Goal: Task Accomplishment & Management: Manage account settings

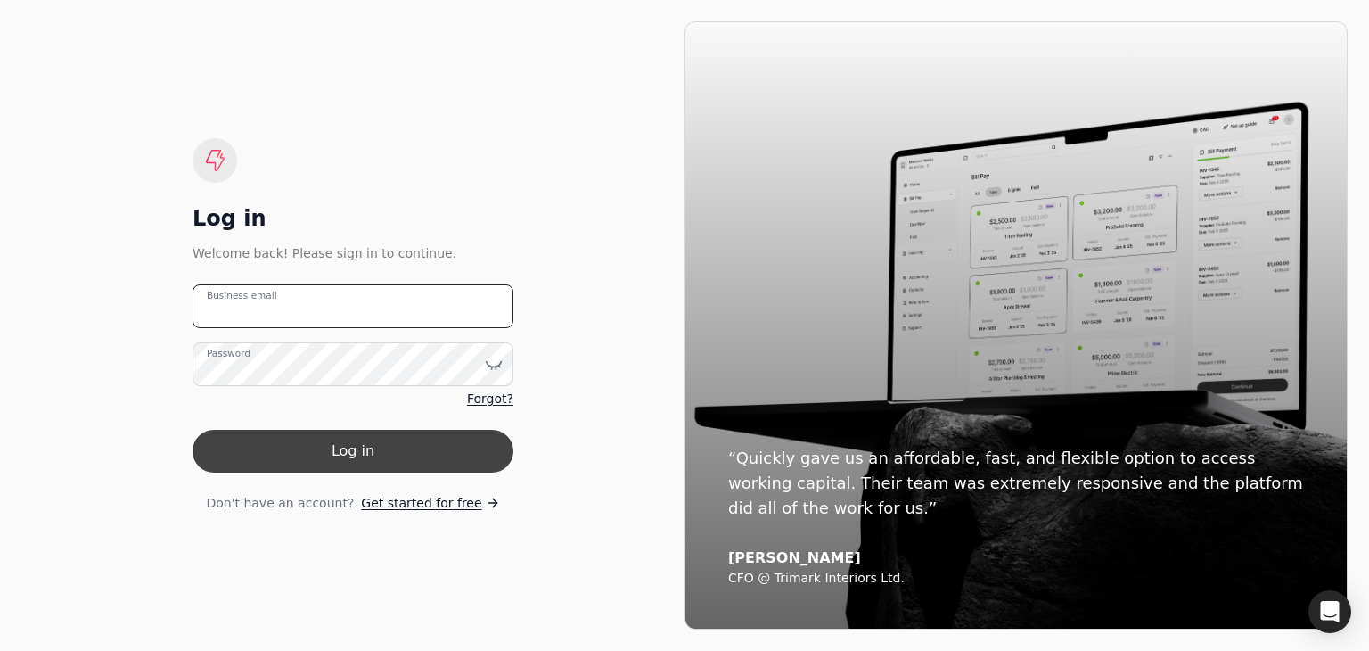
type email "[PERSON_NAME][EMAIL_ADDRESS][DOMAIN_NAME]"
click at [351, 461] on button "Log in" at bounding box center [352, 451] width 321 height 43
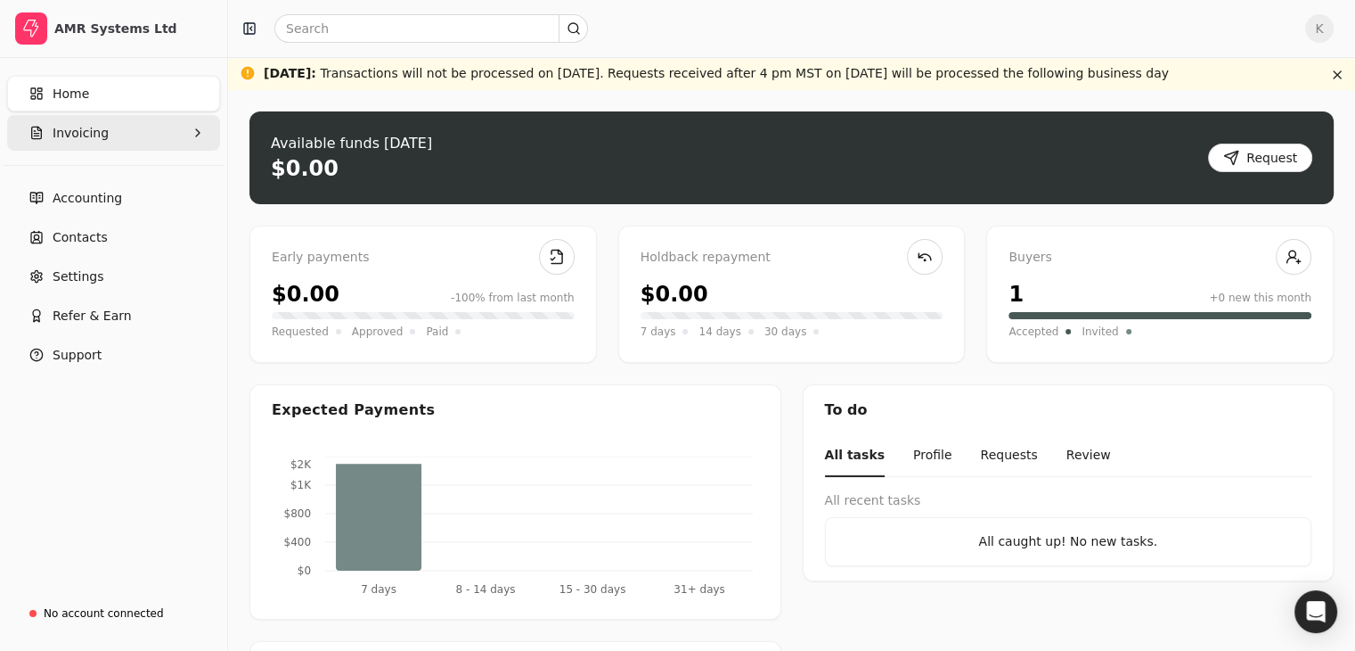
click at [128, 136] on button "Invoicing" at bounding box center [113, 133] width 213 height 36
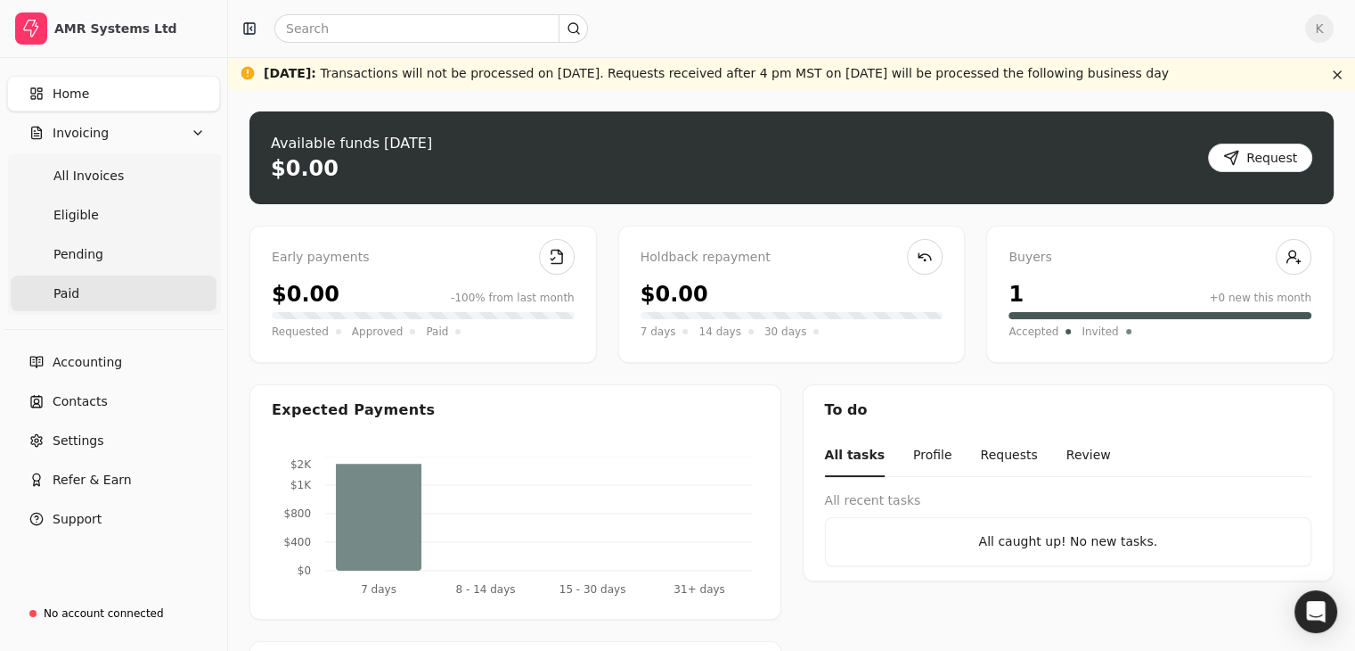
click at [53, 292] on span "Paid" at bounding box center [66, 293] width 26 height 19
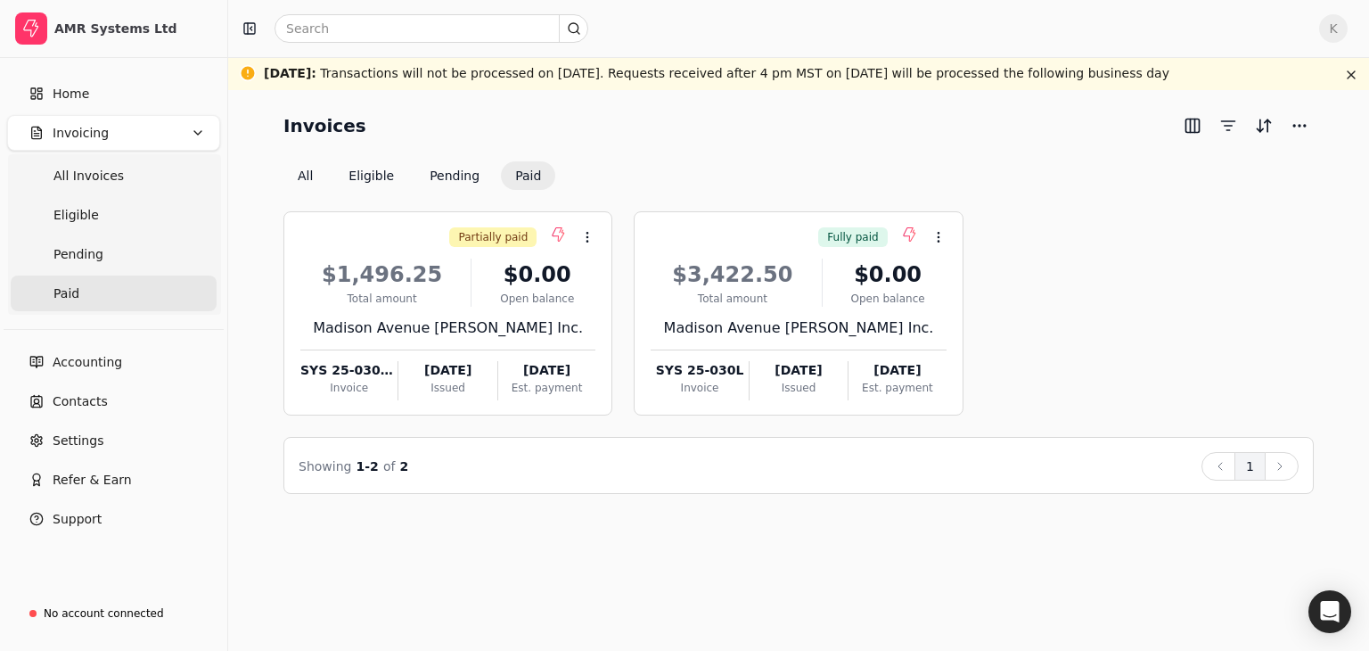
click at [1331, 22] on span "K" at bounding box center [1333, 28] width 29 height 29
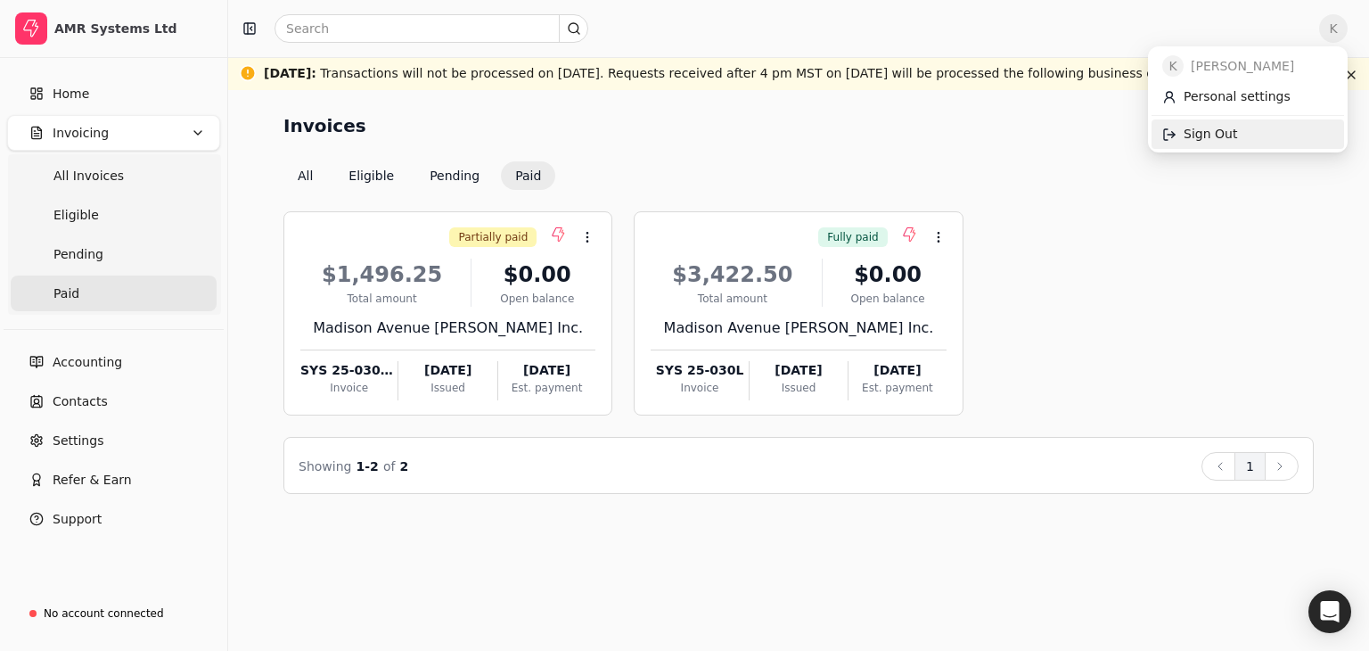
click at [1184, 135] on span "Sign Out" at bounding box center [1209, 134] width 53 height 19
